Goal: Task Accomplishment & Management: Manage account settings

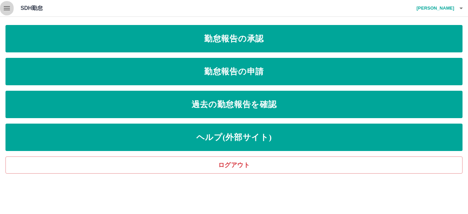
click at [5, 7] on icon "button" at bounding box center [7, 8] width 8 height 8
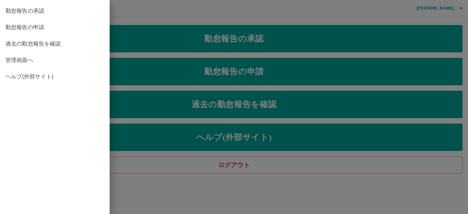
click at [24, 61] on span "管理画面へ" at bounding box center [54, 60] width 99 height 8
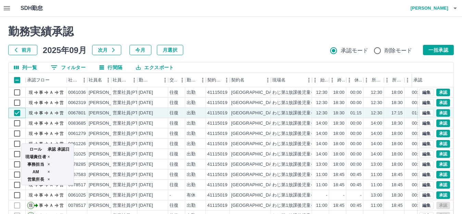
scroll to position [34, 0]
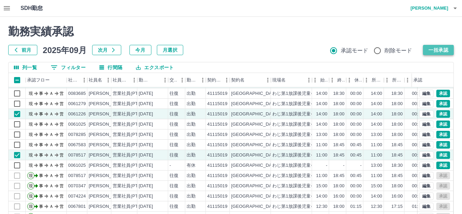
click at [429, 50] on button "一括承認" at bounding box center [438, 50] width 31 height 10
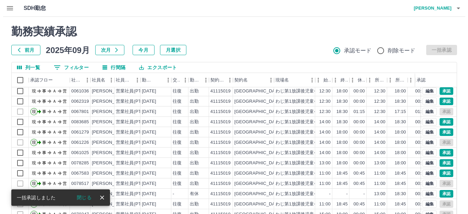
scroll to position [0, 0]
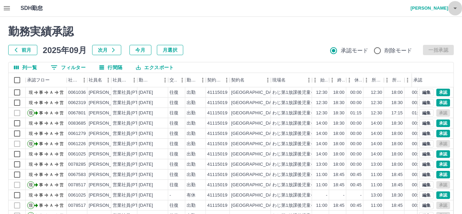
click at [455, 8] on icon "button" at bounding box center [454, 9] width 3 height 2
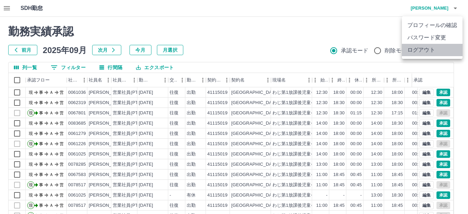
click at [426, 49] on li "ログアウト" at bounding box center [432, 50] width 61 height 12
